Goal: Navigation & Orientation: Find specific page/section

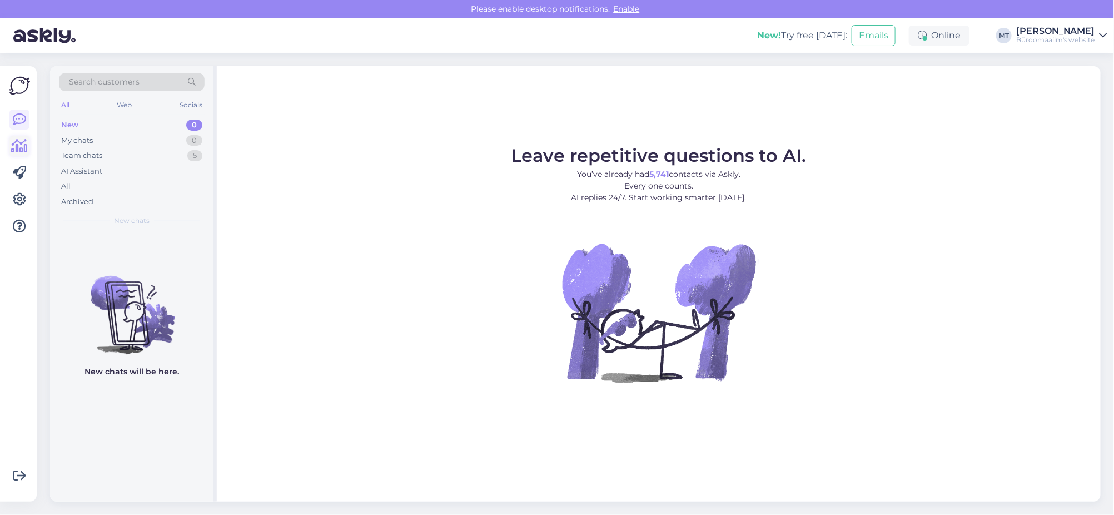
click at [20, 141] on icon at bounding box center [20, 146] width 16 height 13
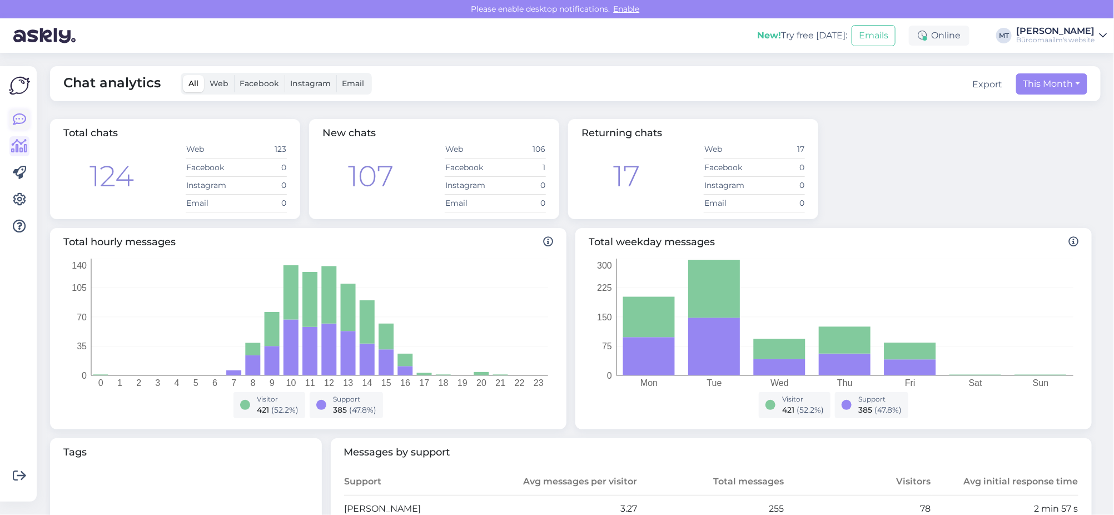
click at [21, 117] on icon at bounding box center [19, 119] width 13 height 13
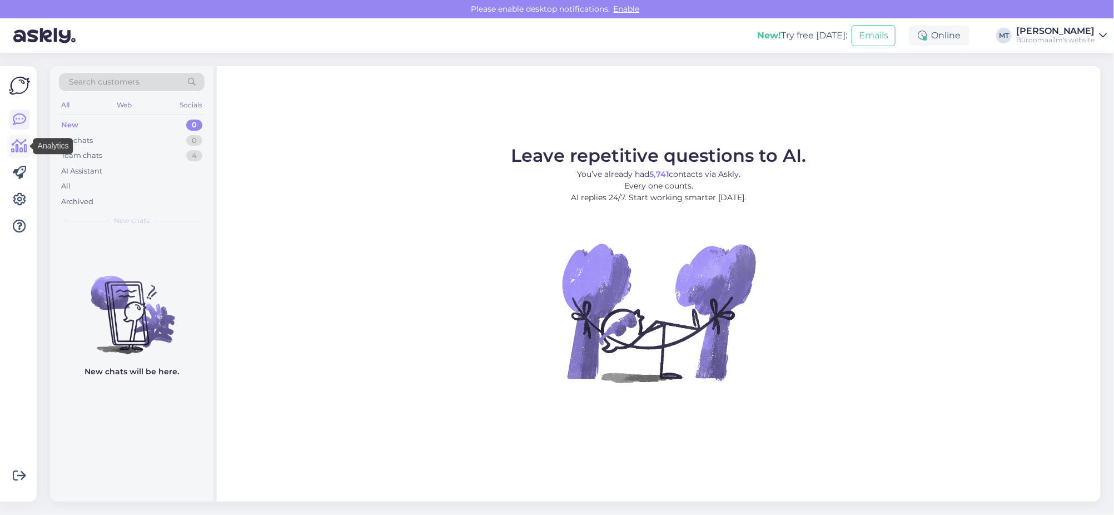
click at [15, 144] on icon at bounding box center [20, 146] width 16 height 13
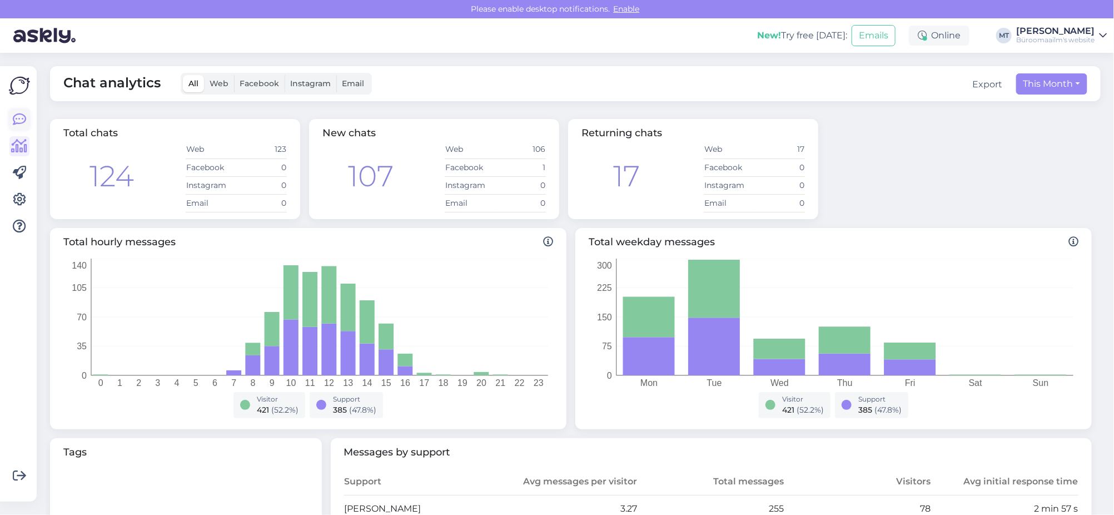
click at [18, 121] on icon at bounding box center [19, 119] width 13 height 13
